Goal: Manage account settings

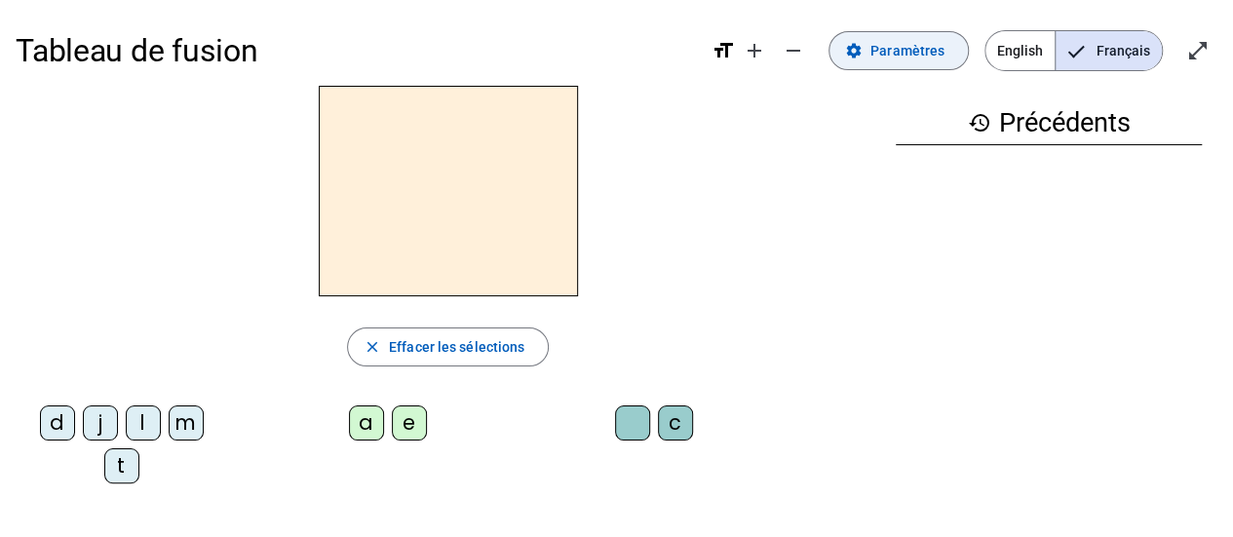
click at [912, 50] on span "Paramètres" at bounding box center [908, 50] width 74 height 23
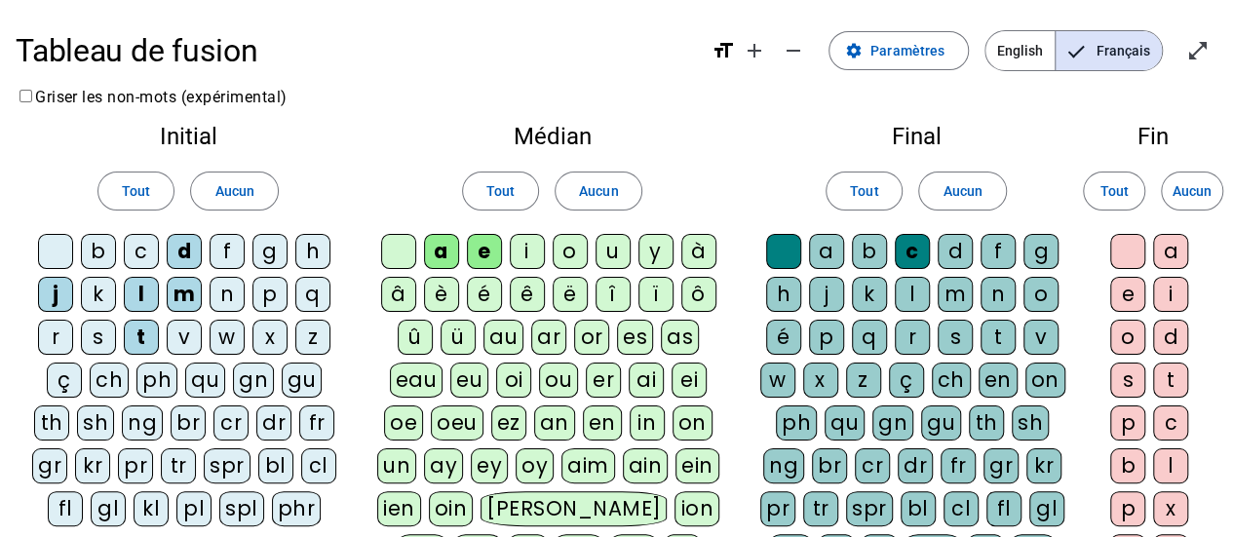
click at [613, 249] on div "u" at bounding box center [613, 251] width 35 height 35
click at [43, 290] on div "j" at bounding box center [55, 294] width 35 height 35
click at [179, 290] on div "m" at bounding box center [184, 294] width 35 height 35
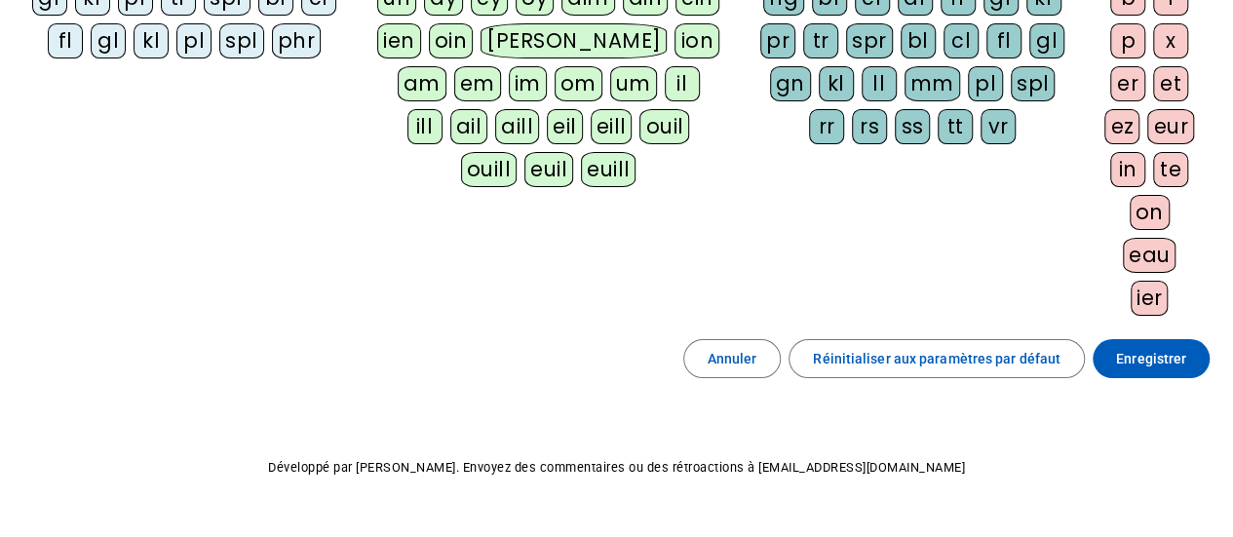
scroll to position [504, 0]
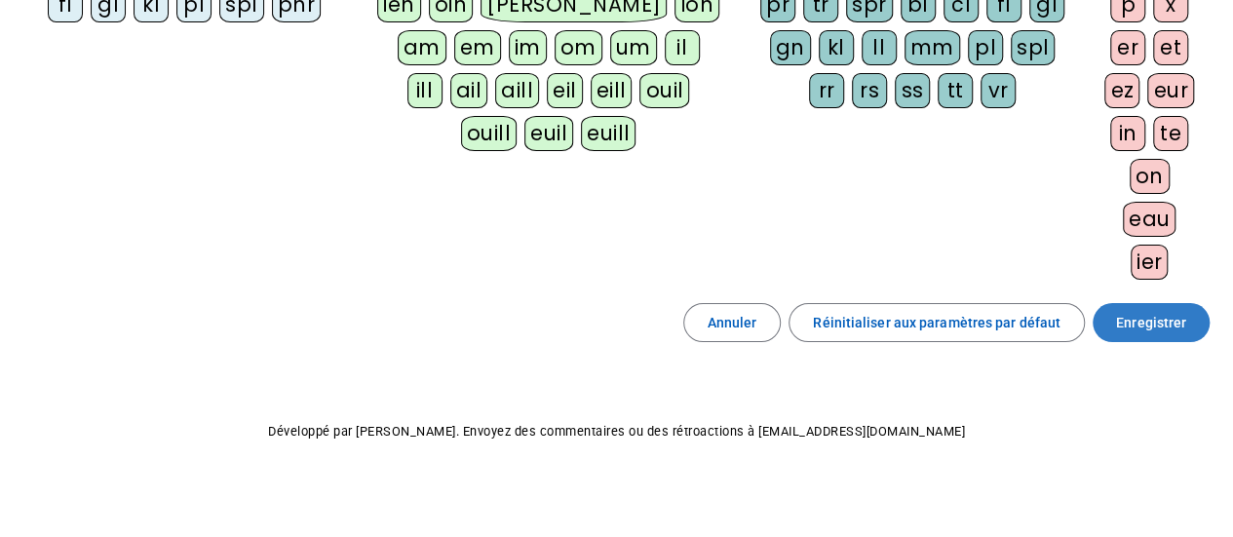
click at [1151, 316] on span "Enregistrer" at bounding box center [1151, 322] width 70 height 23
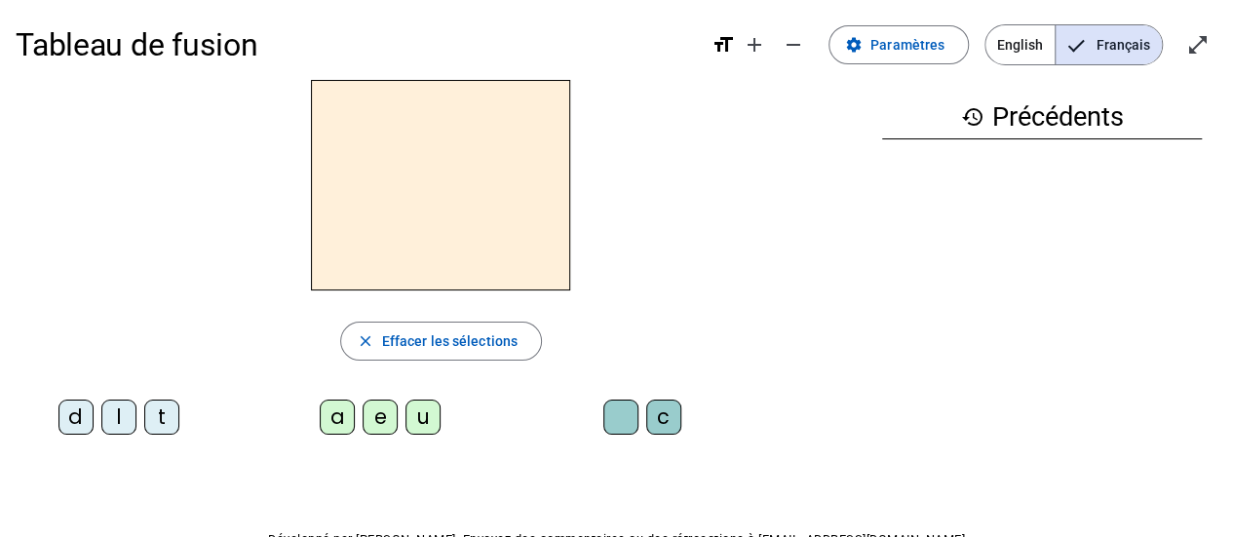
scroll to position [4, 0]
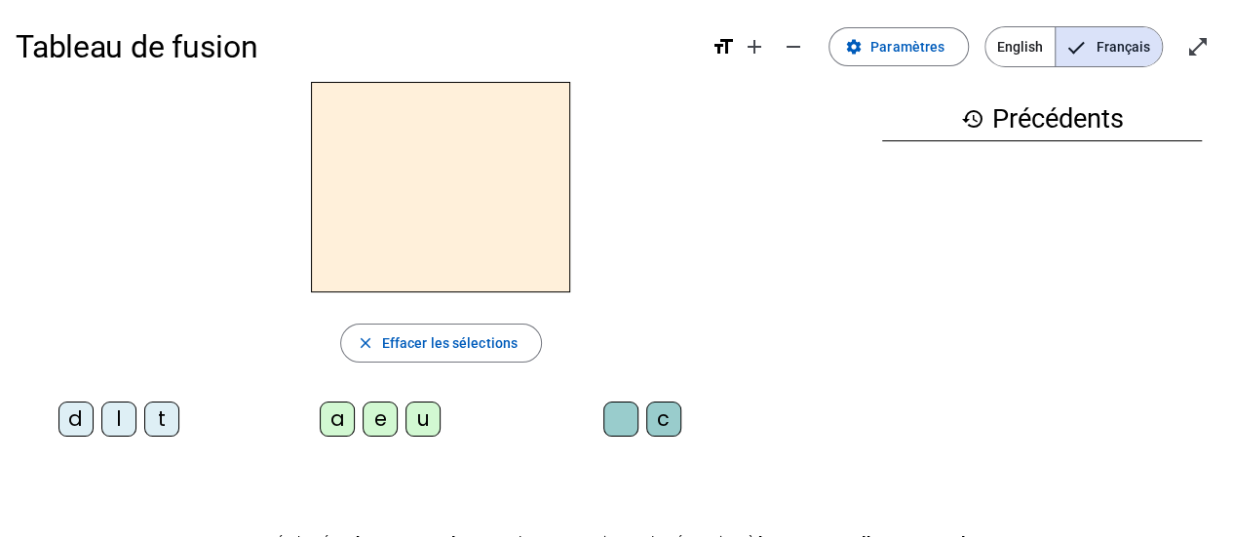
click at [125, 407] on div "l" at bounding box center [118, 419] width 35 height 35
click at [332, 416] on div "a" at bounding box center [337, 419] width 35 height 35
click at [666, 410] on div "c" at bounding box center [663, 419] width 35 height 35
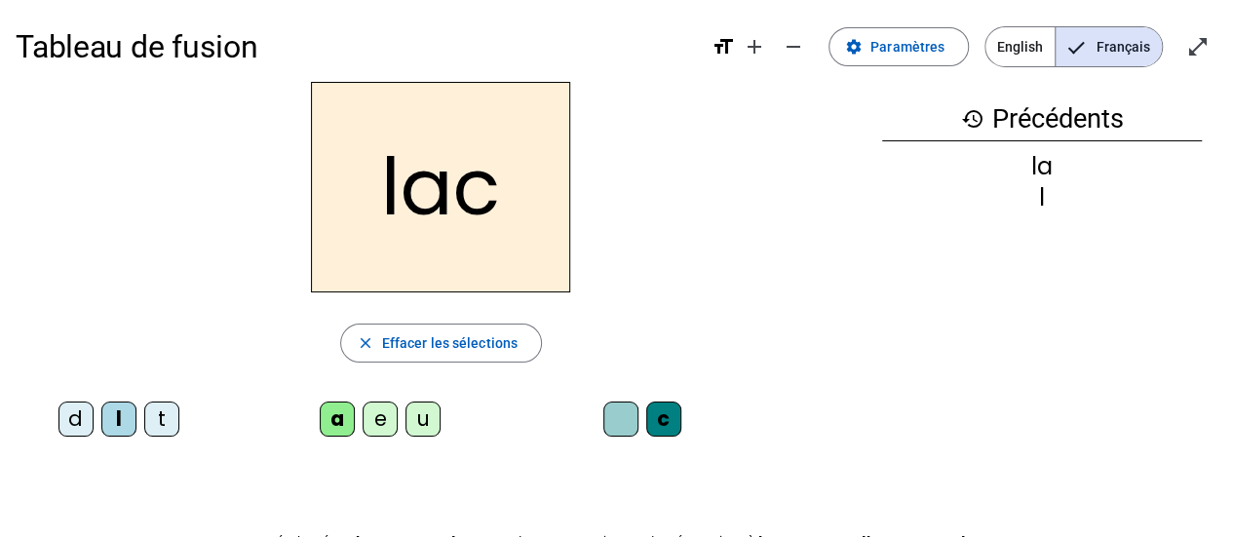
click at [161, 418] on div "t" at bounding box center [161, 419] width 35 height 35
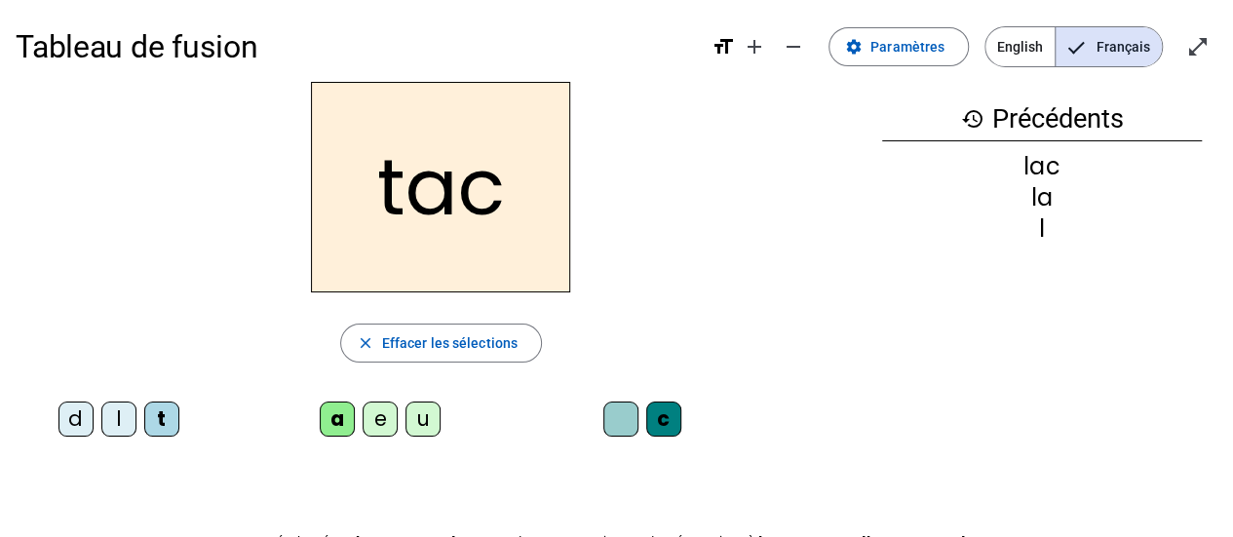
click at [610, 408] on div at bounding box center [620, 419] width 35 height 35
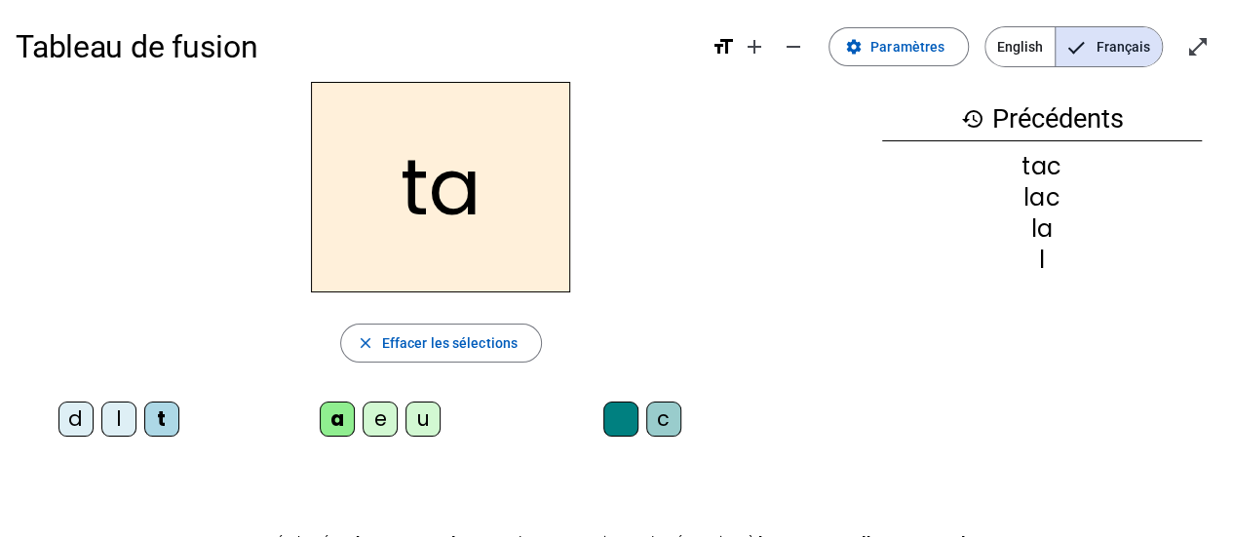
click at [378, 413] on div "e" at bounding box center [380, 419] width 35 height 35
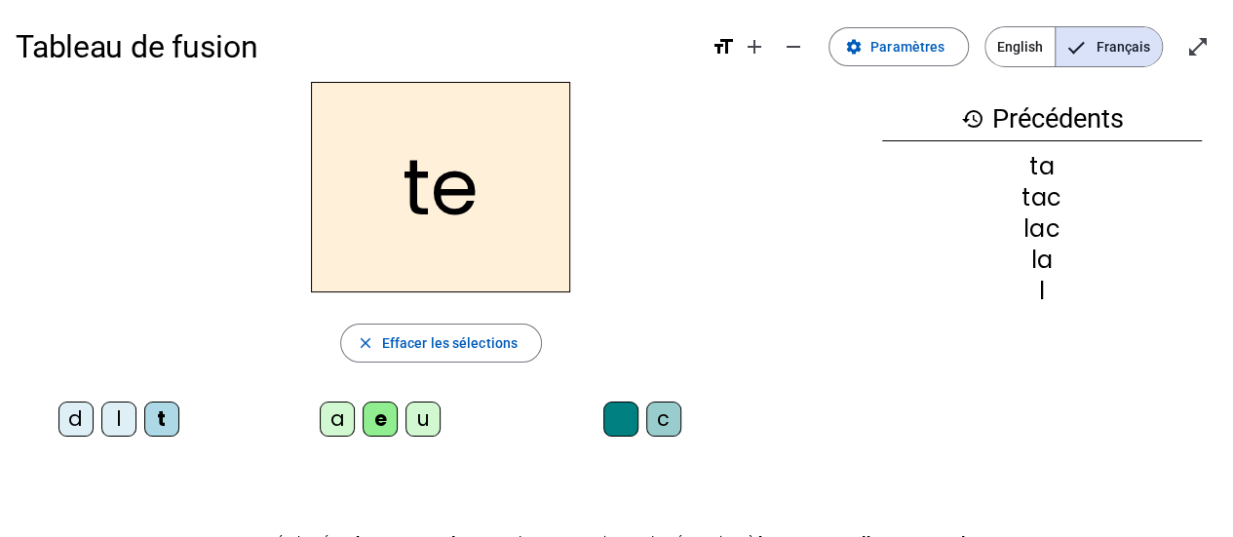
click at [423, 414] on div "u" at bounding box center [423, 419] width 35 height 35
click at [76, 412] on div "d" at bounding box center [75, 419] width 35 height 35
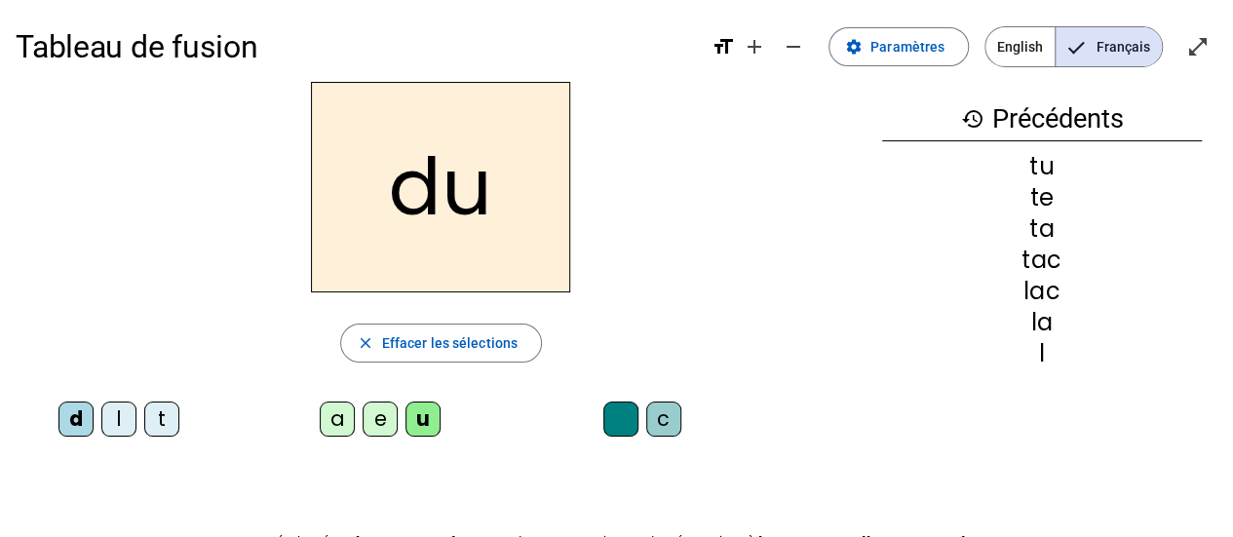
click at [663, 422] on div "c" at bounding box center [663, 419] width 35 height 35
